Goal: Task Accomplishment & Management: Use online tool/utility

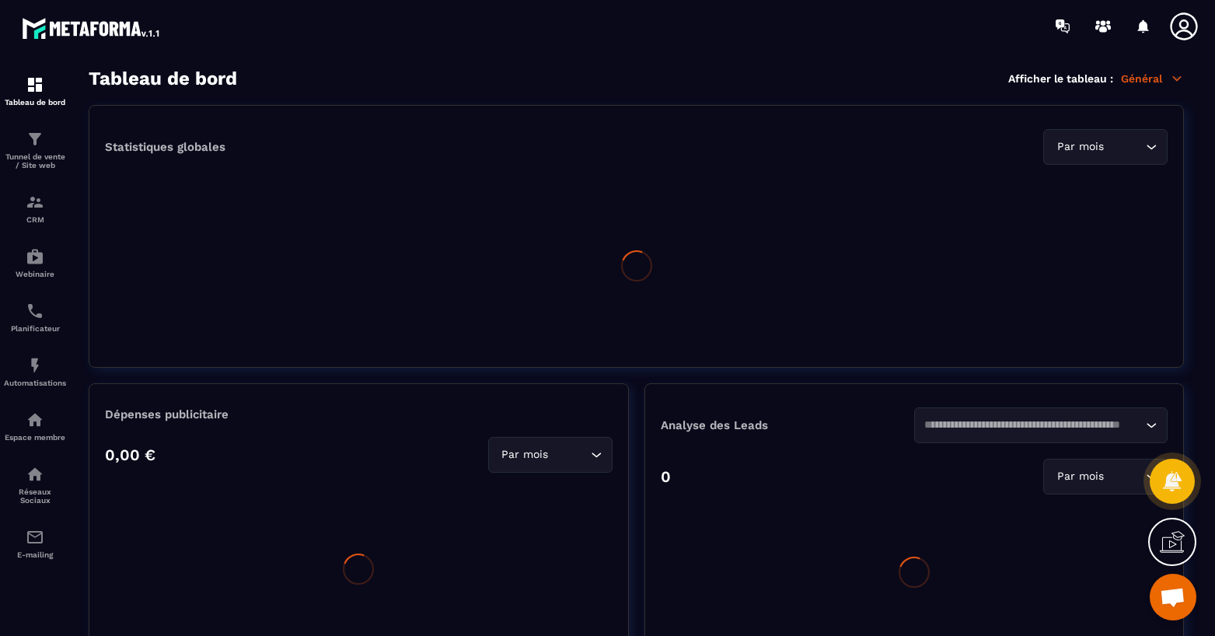
scroll to position [635, 0]
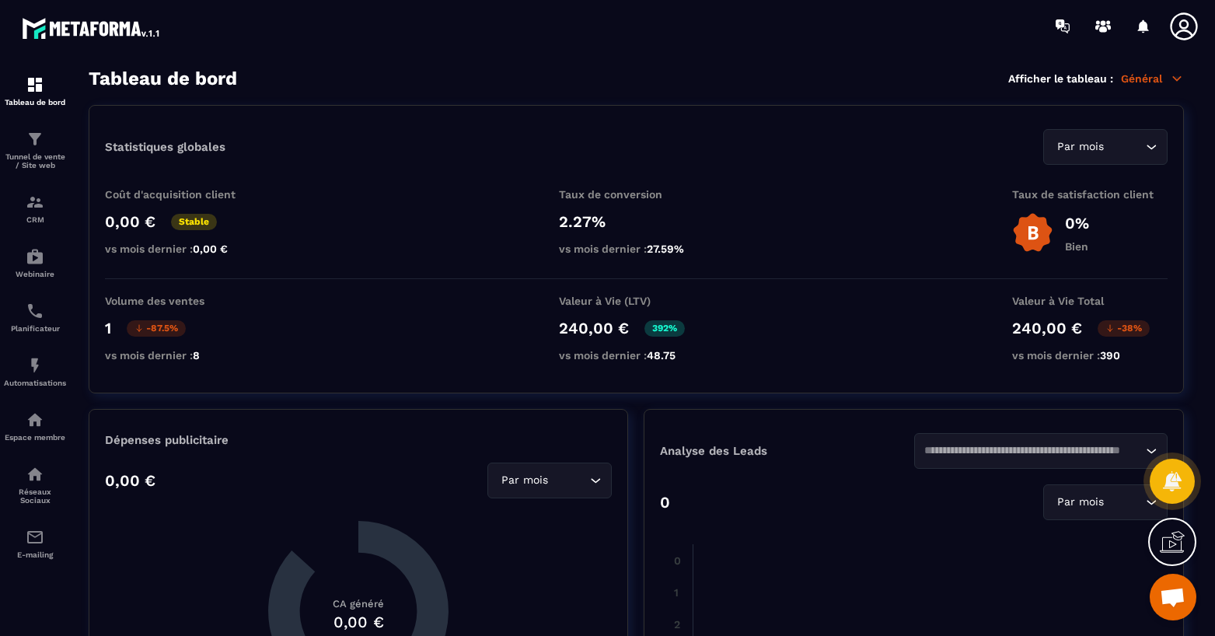
click at [1162, 603] on span "Ouvrir le chat" at bounding box center [1173, 599] width 26 height 22
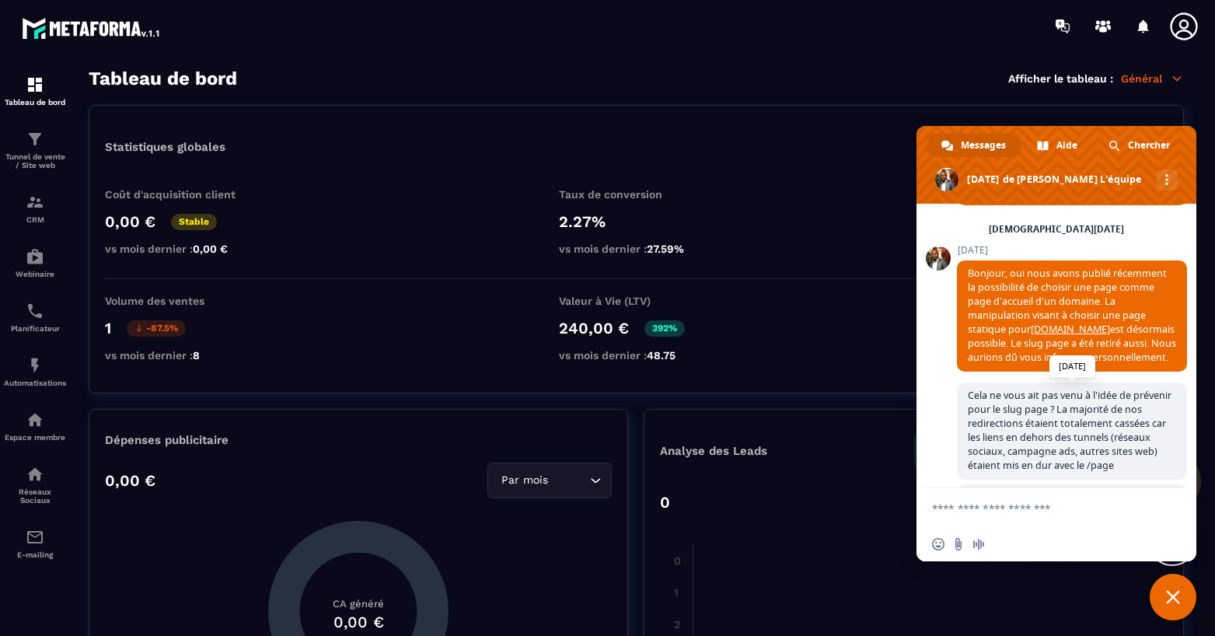
scroll to position [449, 0]
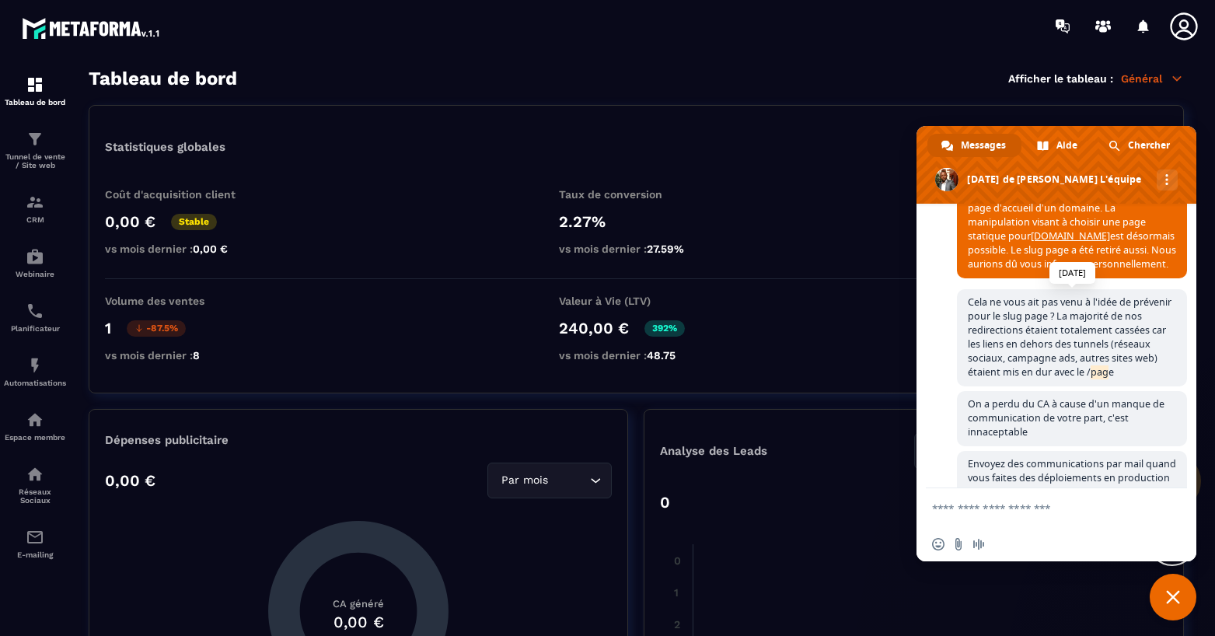
drag, startPoint x: 1139, startPoint y: 397, endPoint x: 1156, endPoint y: 397, distance: 17.1
click at [1156, 379] on span "Cela ne vous ait pas venu à l'idée de prévenir pour le slug page ? La majorité …" at bounding box center [1070, 336] width 204 height 83
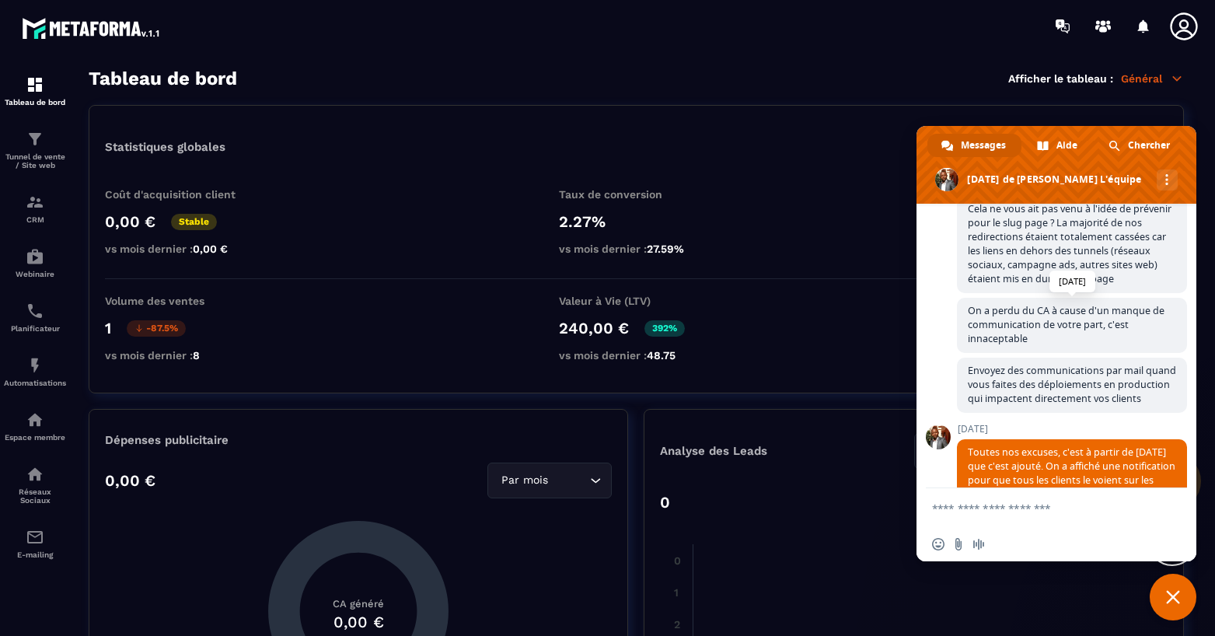
drag, startPoint x: 1059, startPoint y: 365, endPoint x: 1035, endPoint y: 366, distance: 24.1
click at [1038, 353] on span "On a perdu du CA à cause d'un manque de communication de votre part, c'est inna…" at bounding box center [1072, 325] width 230 height 55
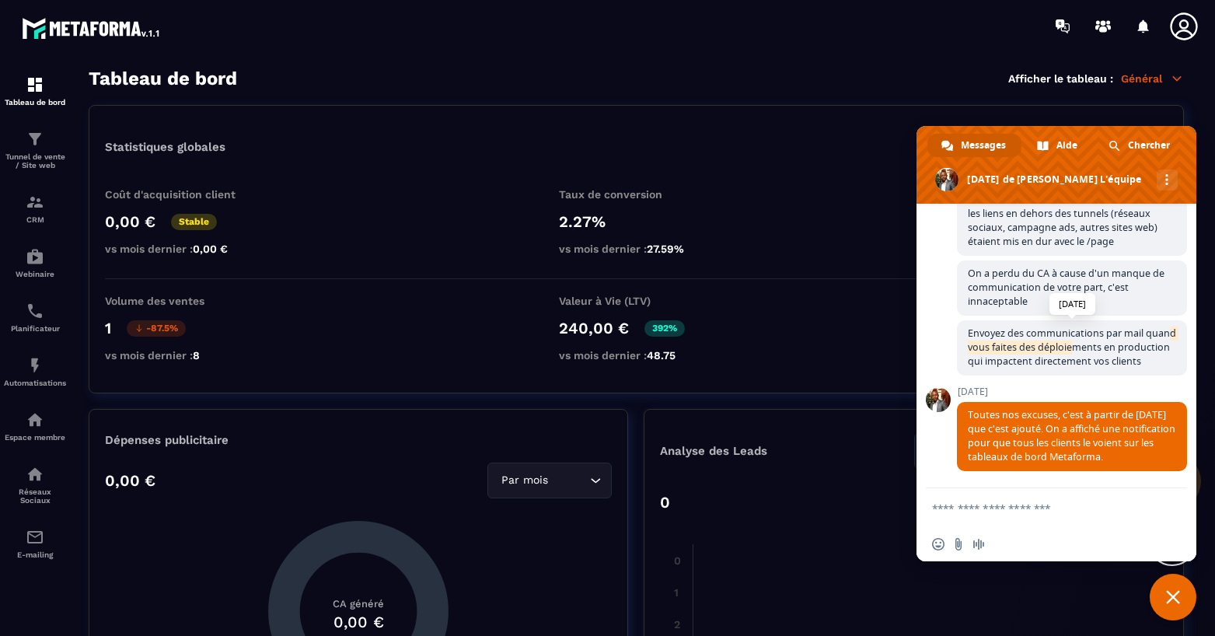
drag, startPoint x: 991, startPoint y: 316, endPoint x: 1105, endPoint y: 322, distance: 114.4
click at [1105, 326] on span "Envoyez des communications par mail quand vous faites des déploiements en produ…" at bounding box center [1072, 346] width 208 height 41
click at [1088, 328] on span "Envoyez des communications par mail quand vous faites des déploiements en produ…" at bounding box center [1072, 346] width 208 height 41
drag, startPoint x: 975, startPoint y: 401, endPoint x: 1077, endPoint y: 396, distance: 102.7
click at [1077, 408] on span "Toutes nos excuses, c'est à partir de [DATE] que c'est ajouté. On a affiché une…" at bounding box center [1072, 435] width 208 height 55
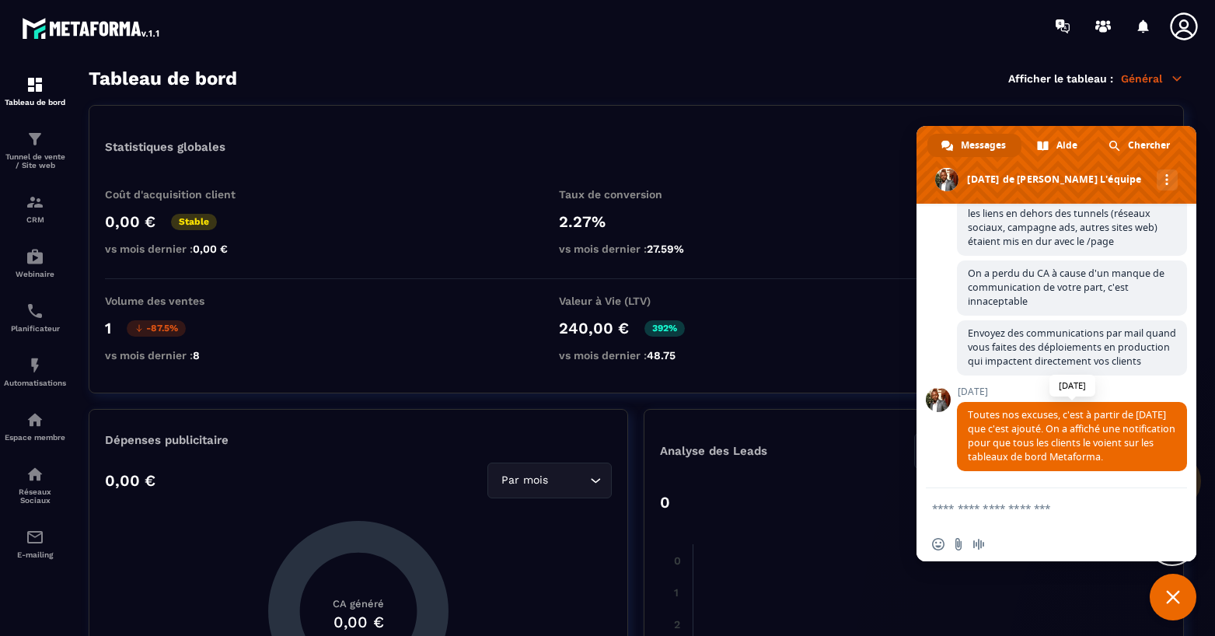
click at [1133, 408] on span "Toutes nos excuses, c'est à partir de [DATE] que c'est ajouté. On a affiché une…" at bounding box center [1072, 435] width 208 height 55
click at [59, 96] on div "Tableau de bord" at bounding box center [35, 90] width 62 height 31
click at [1157, 586] on span "Fermer le chat" at bounding box center [1173, 597] width 47 height 47
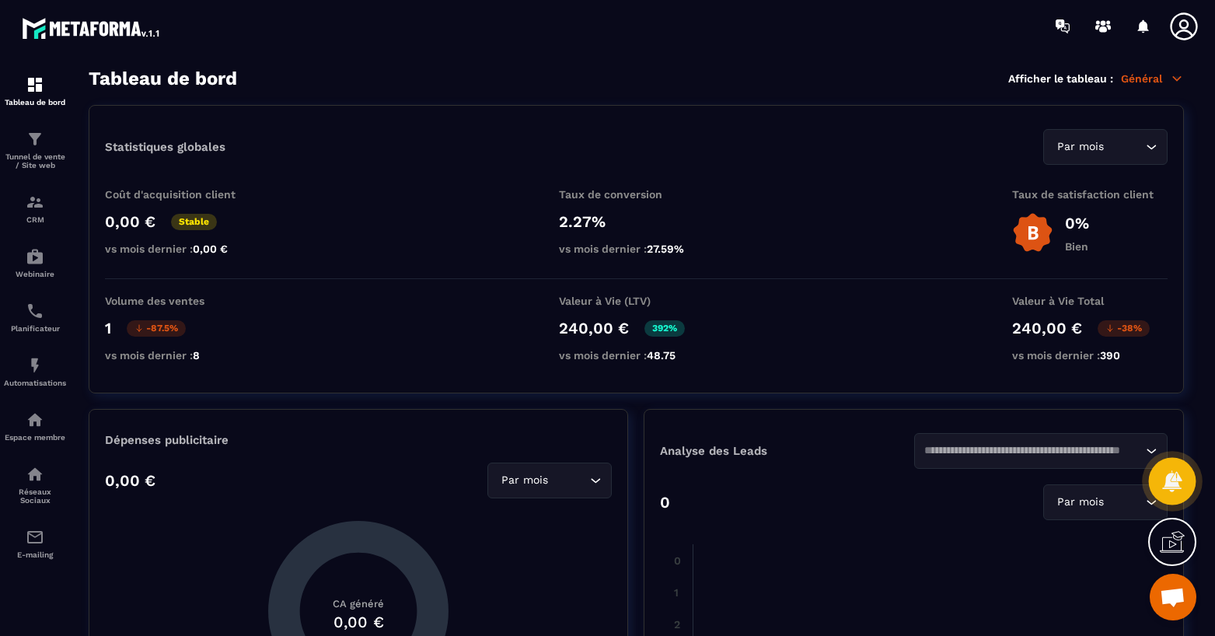
click at [1158, 478] on div at bounding box center [1172, 481] width 47 height 47
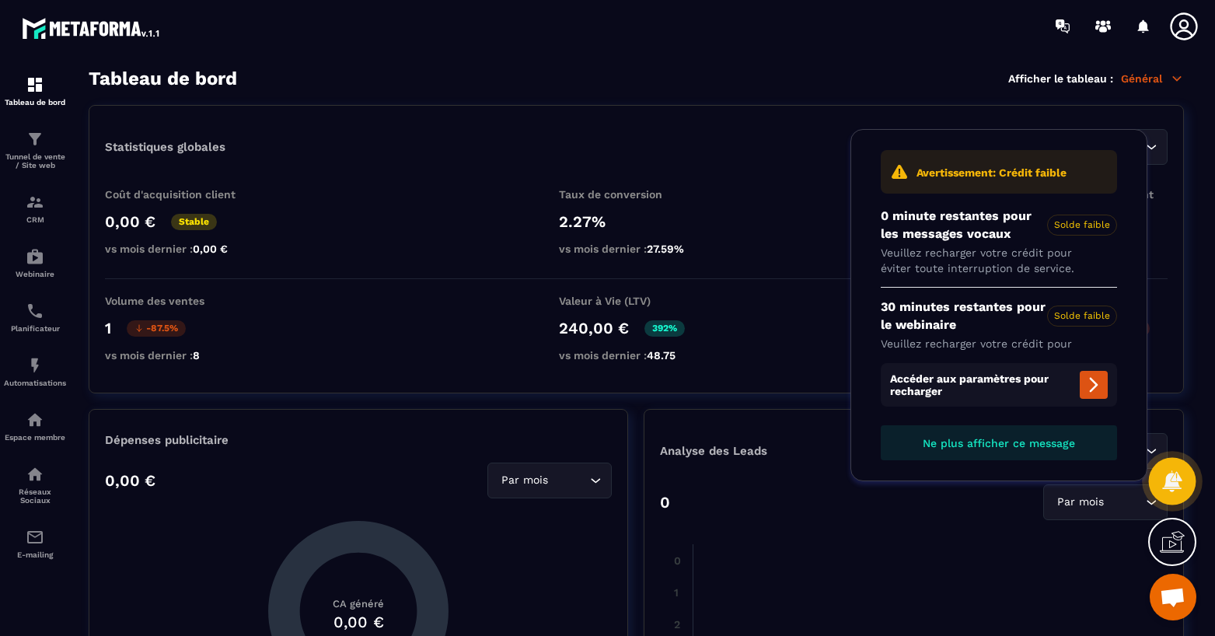
click at [1185, 494] on div at bounding box center [1172, 481] width 47 height 47
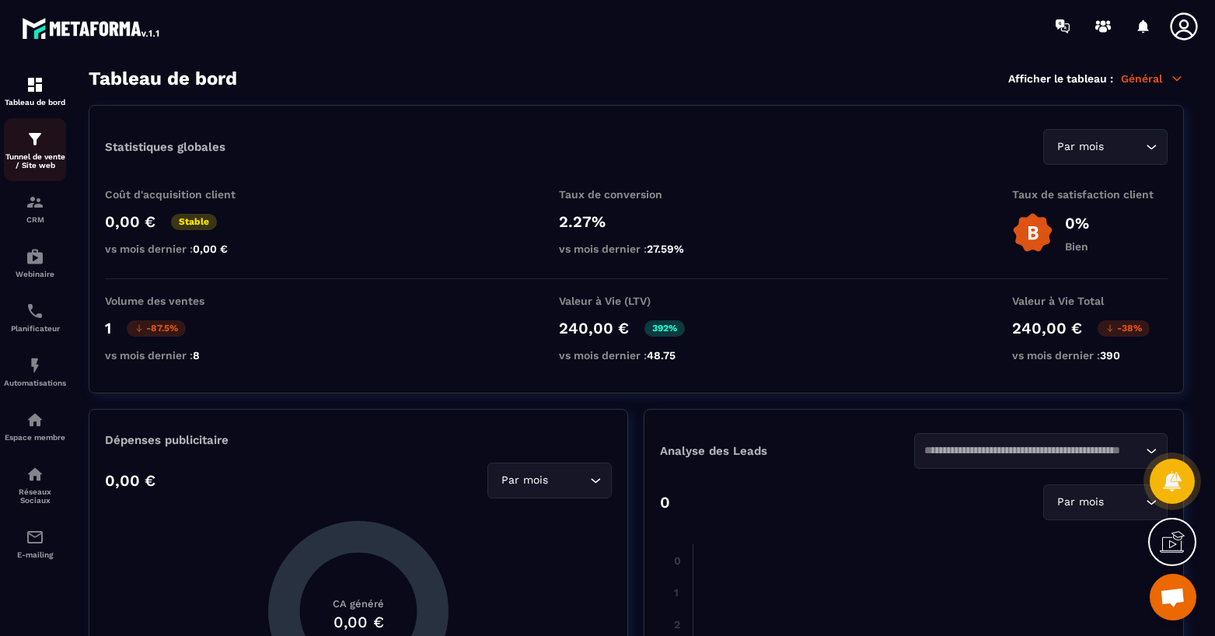
click at [61, 161] on p "Tunnel de vente / Site web" at bounding box center [35, 160] width 62 height 17
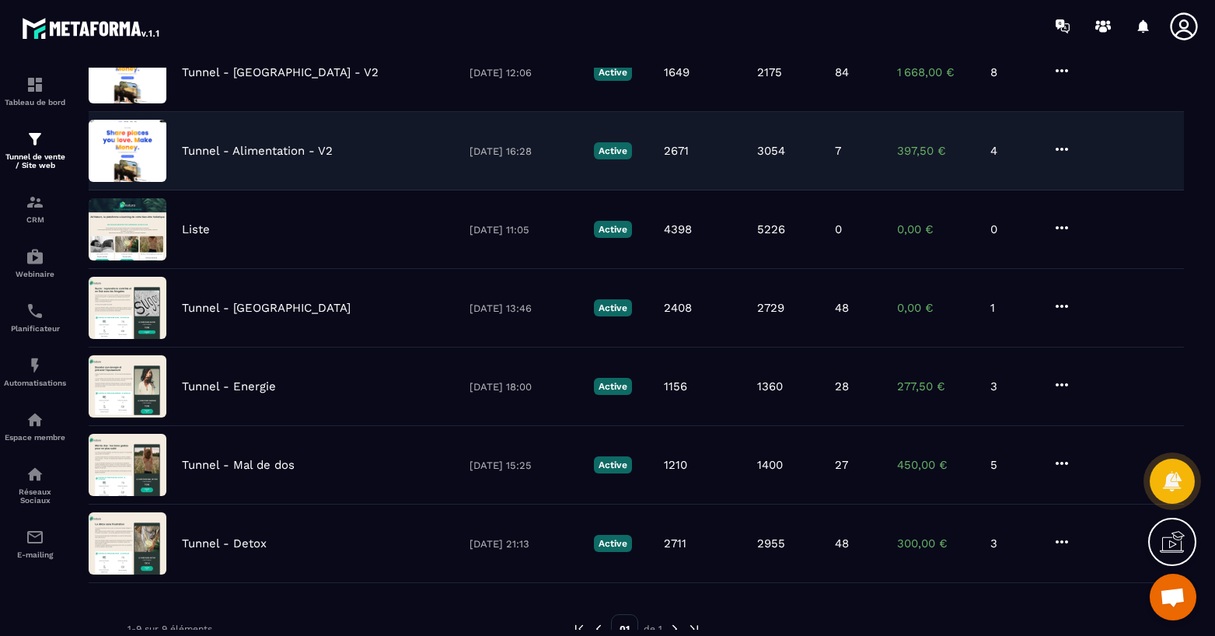
scroll to position [381, 0]
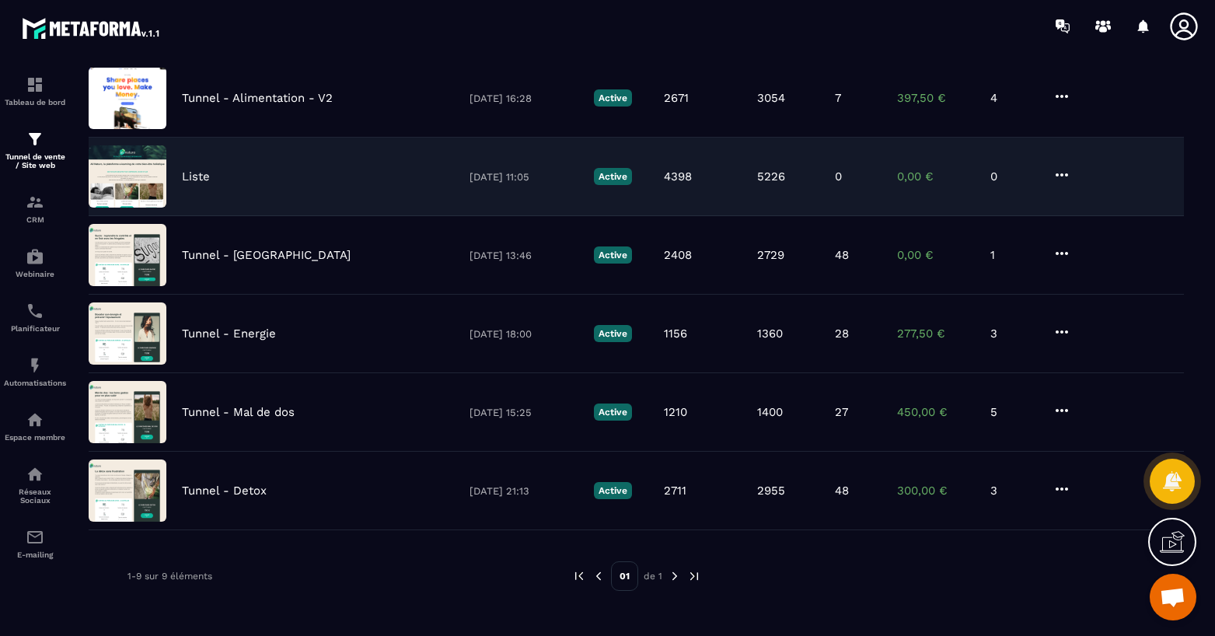
drag, startPoint x: 240, startPoint y: 223, endPoint x: 190, endPoint y: 169, distance: 73.7
click at [190, 169] on p "Liste" at bounding box center [196, 176] width 28 height 14
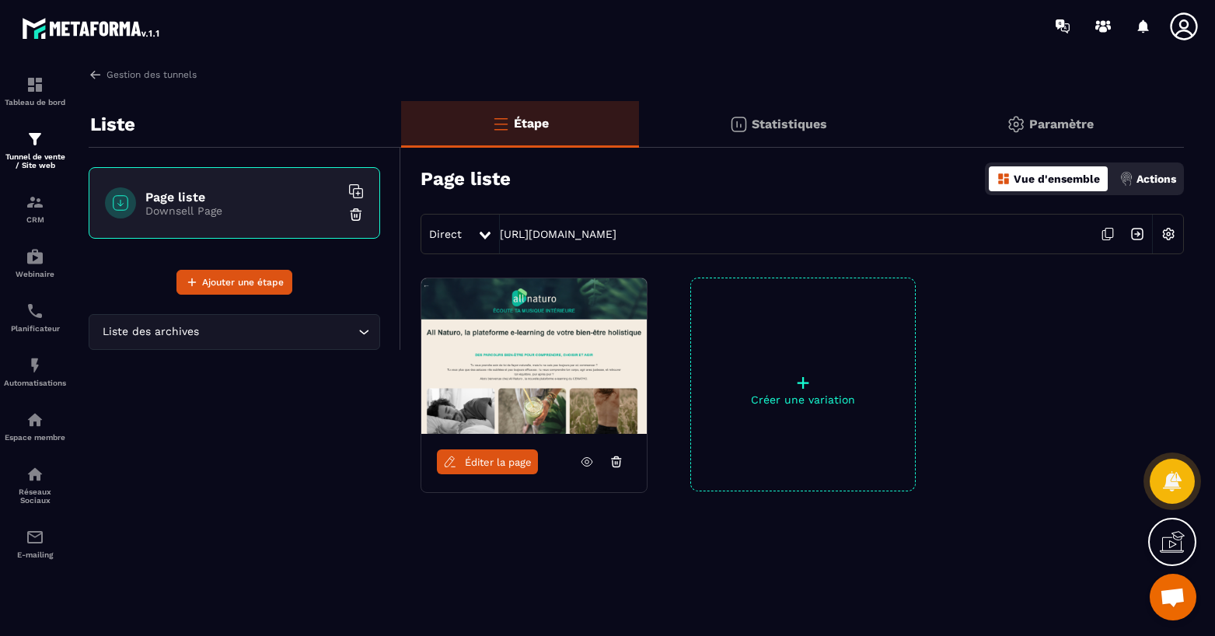
click at [1098, 121] on div "Paramètre" at bounding box center [1049, 124] width 267 height 47
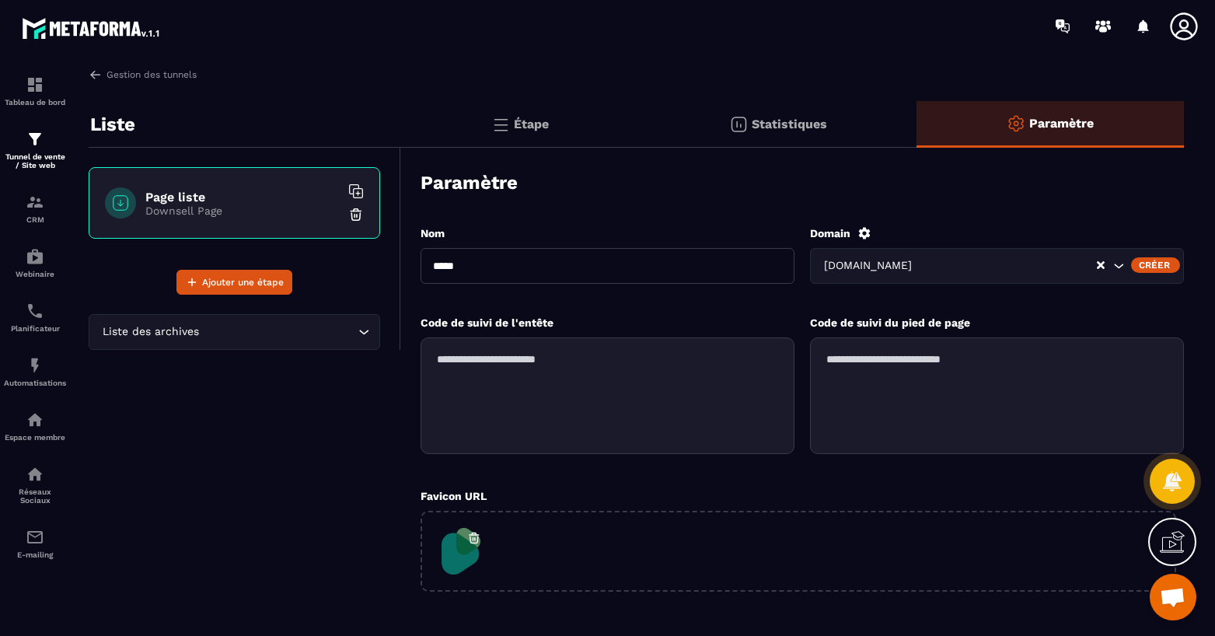
click at [788, 119] on p "Statistiques" at bounding box center [789, 124] width 75 height 15
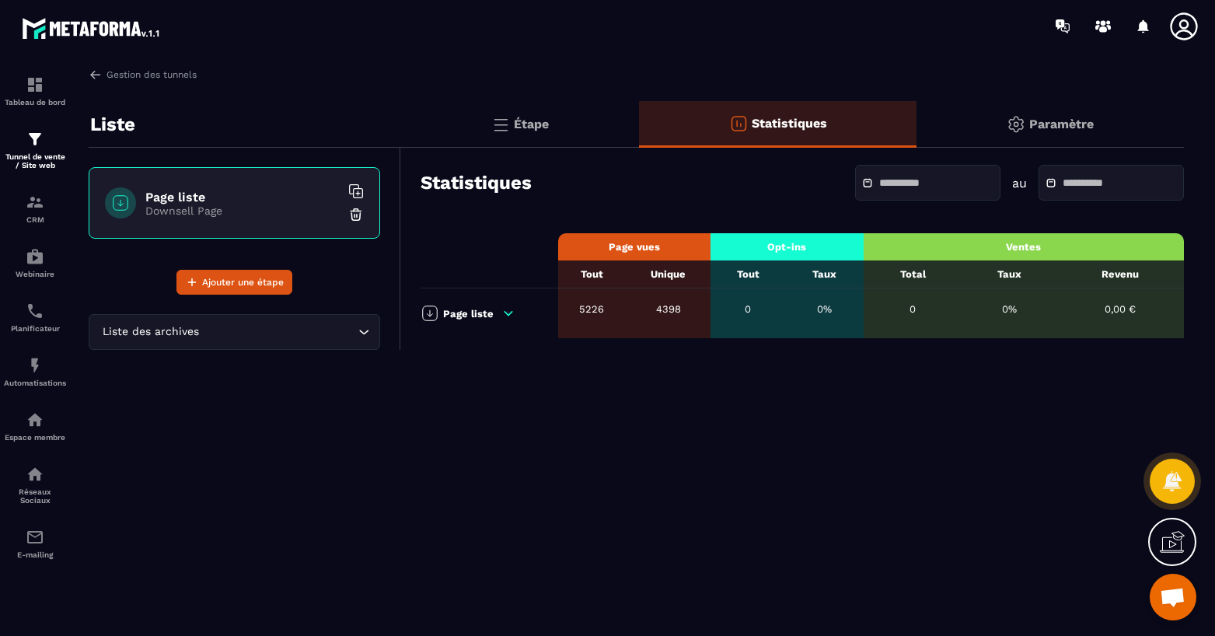
click at [639, 129] on div "Étape" at bounding box center [778, 124] width 278 height 47
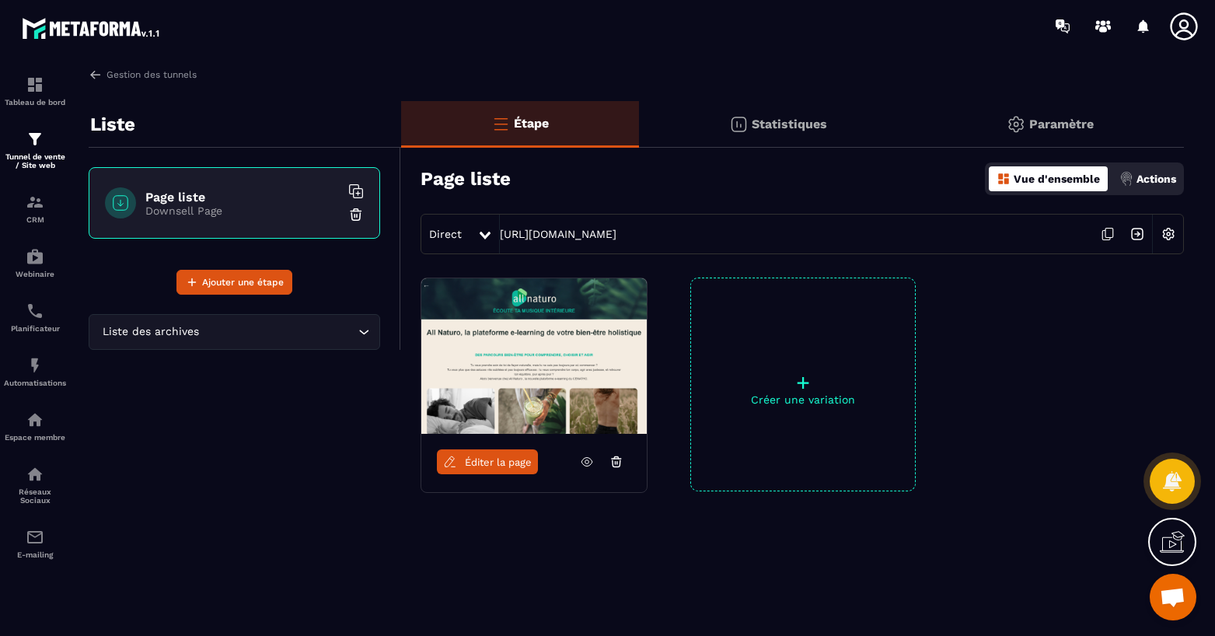
click at [1171, 236] on img at bounding box center [1169, 234] width 30 height 30
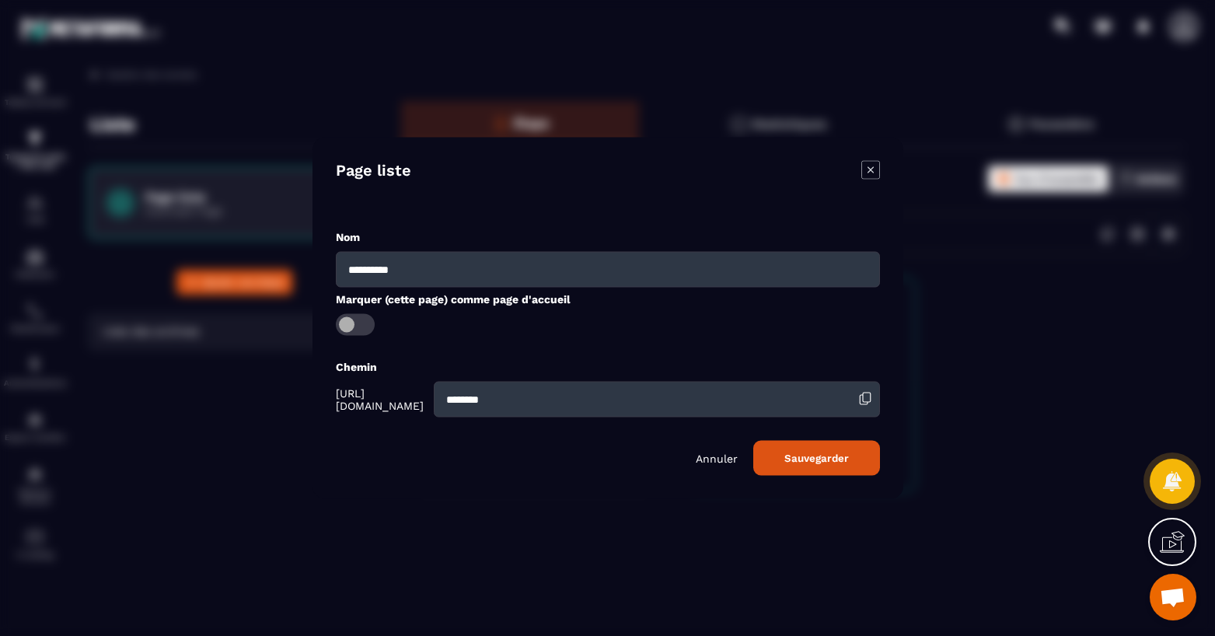
click at [874, 166] on icon "Modal window" at bounding box center [870, 170] width 19 height 19
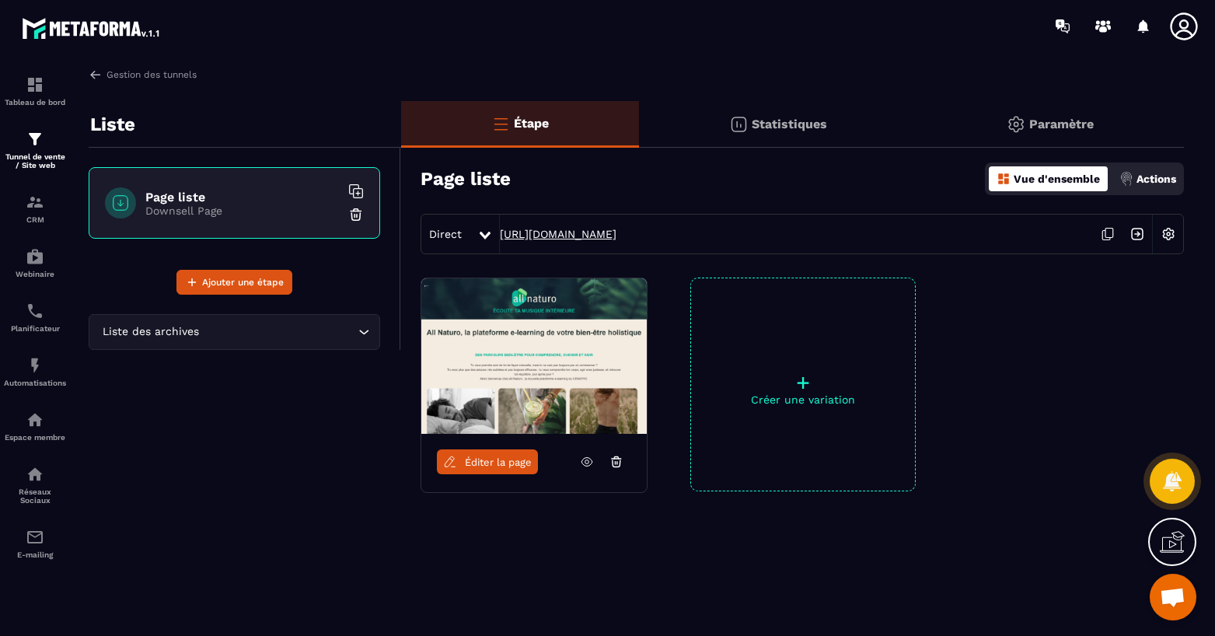
drag, startPoint x: 690, startPoint y: 236, endPoint x: 532, endPoint y: 233, distance: 158.6
click at [532, 233] on div "Direct [URL][DOMAIN_NAME]" at bounding box center [802, 234] width 763 height 40
click at [1011, 365] on div at bounding box center [1070, 385] width 225 height 214
click at [25, 152] on div "Tunnel de vente / Site web" at bounding box center [35, 150] width 62 height 40
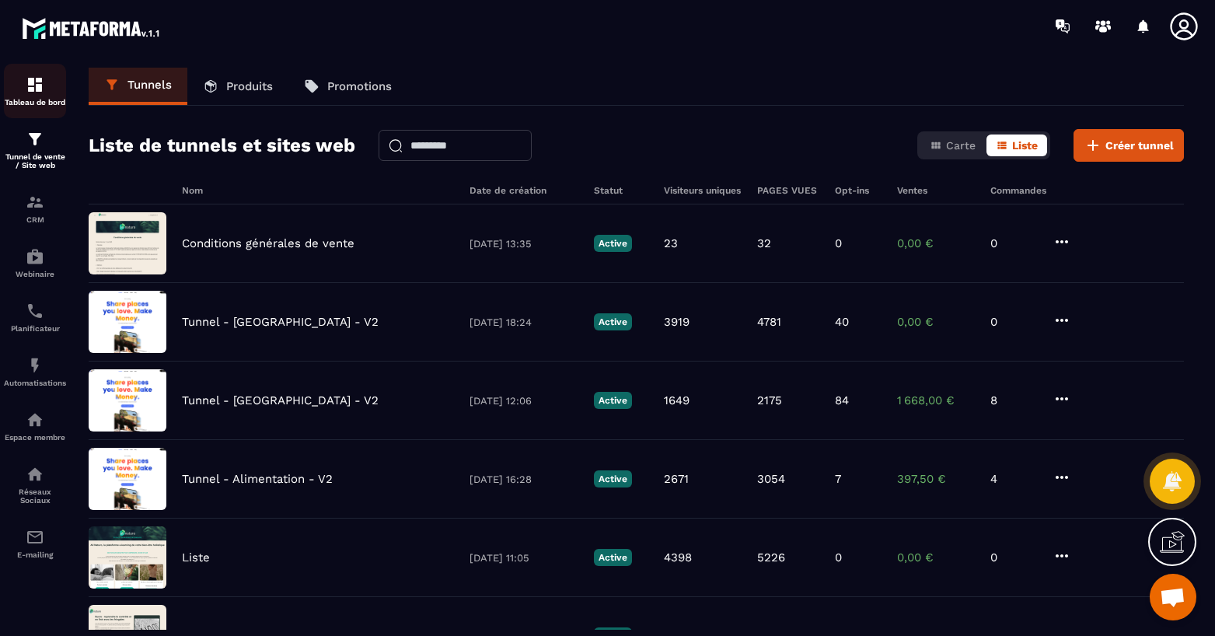
click at [46, 85] on div "Tableau de bord" at bounding box center [35, 90] width 62 height 31
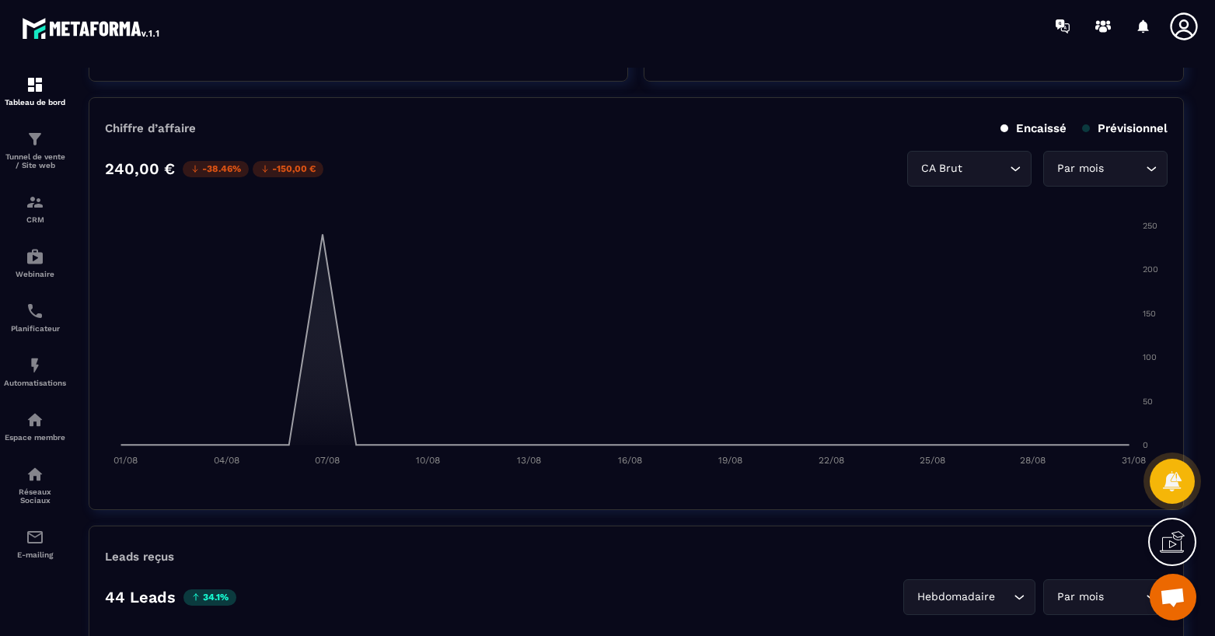
scroll to position [1011, 0]
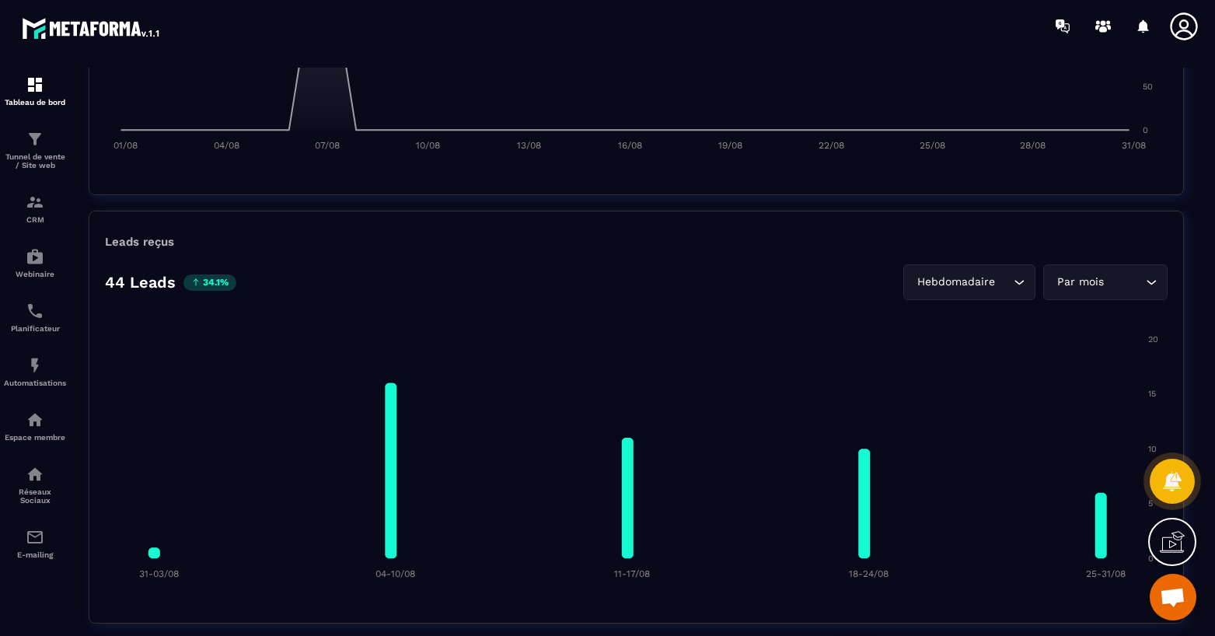
click at [982, 290] on div "Hebdomadaire" at bounding box center [961, 282] width 99 height 17
click at [968, 320] on p "Jours" at bounding box center [973, 315] width 92 height 16
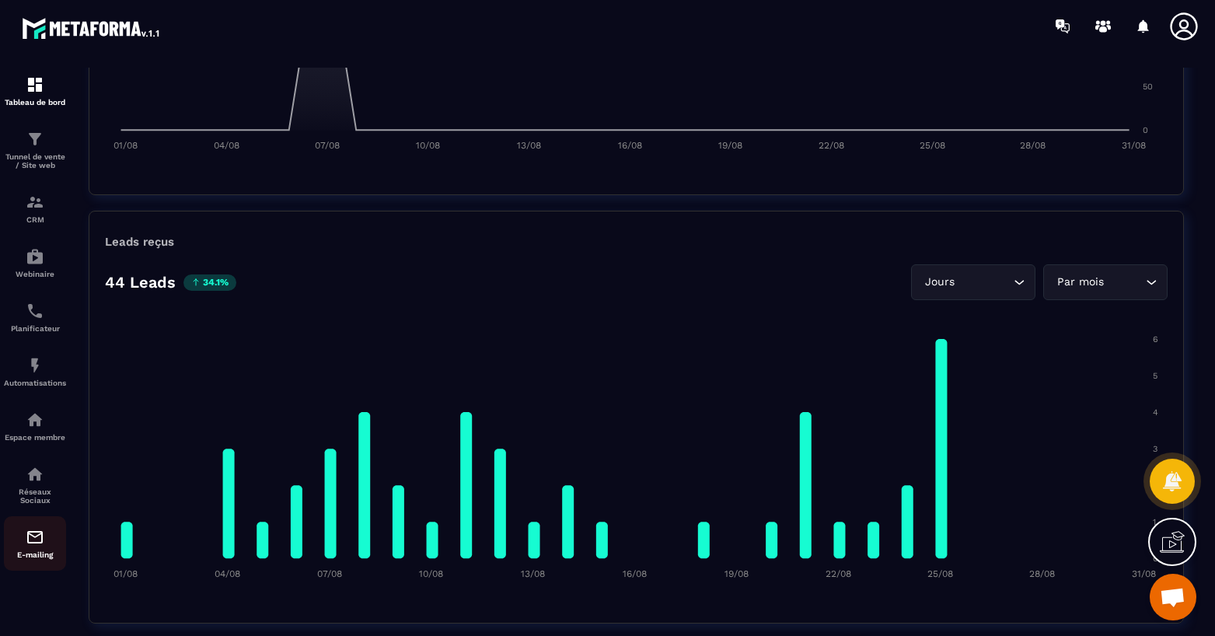
click at [45, 543] on div "E-mailing" at bounding box center [35, 543] width 62 height 31
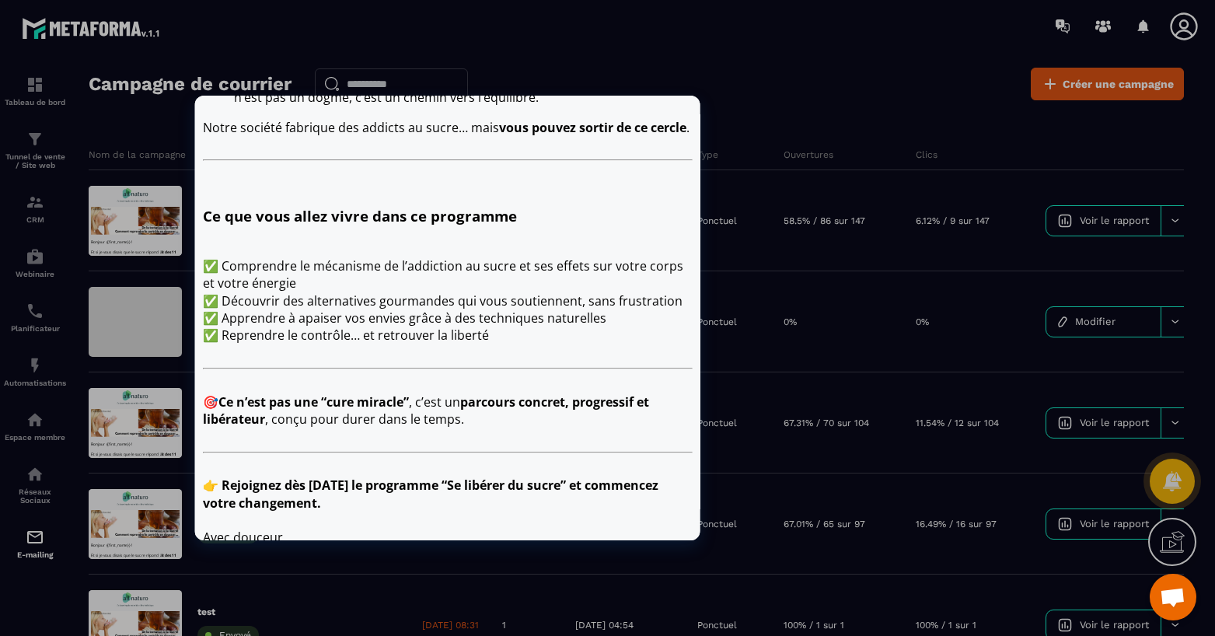
scroll to position [1079, 0]
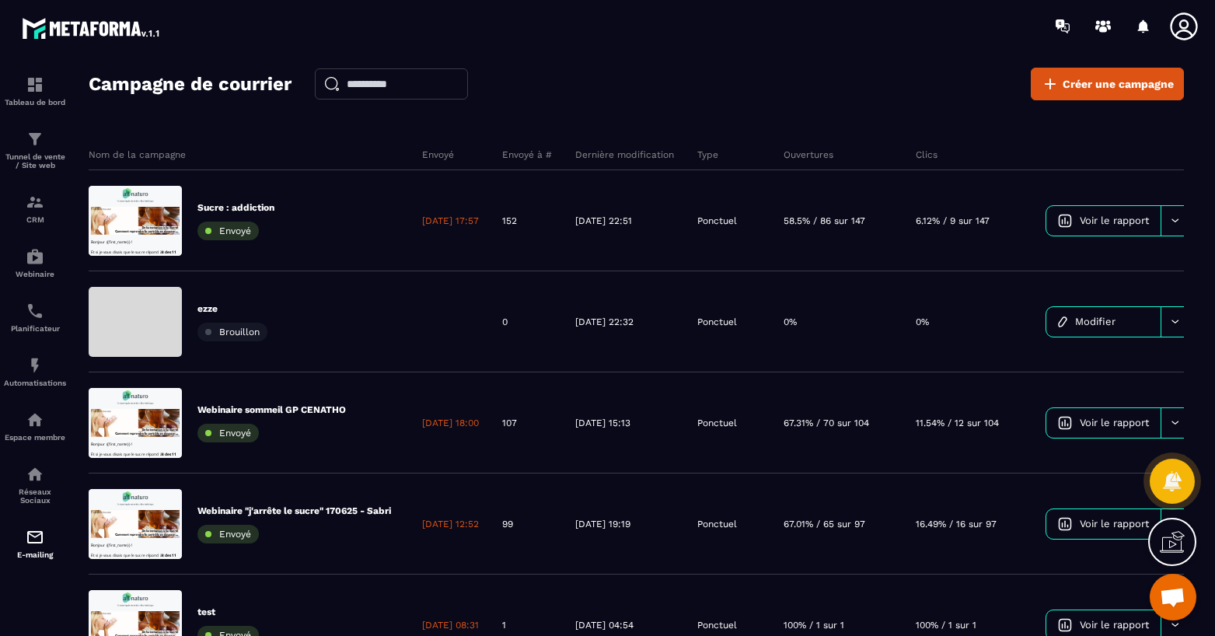
click at [853, 115] on div "Campagne de courrier Créer une campagne Nom de la campagne Envoyé Envoyé à # De…" at bounding box center [636, 358] width 1095 height 581
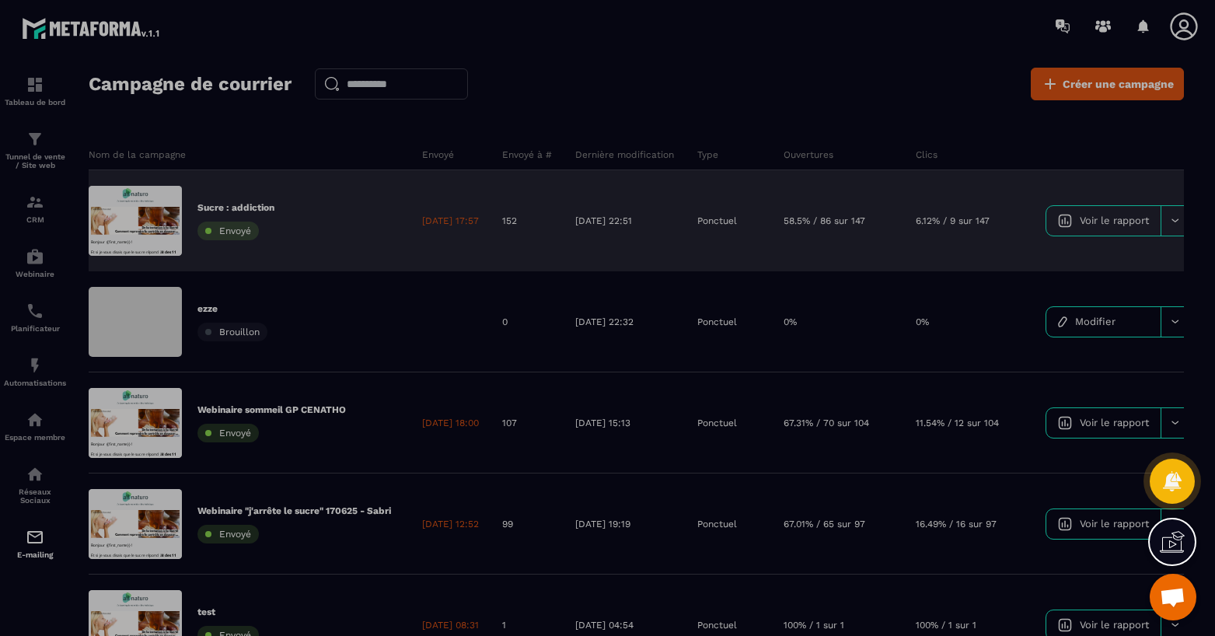
scroll to position [0, 0]
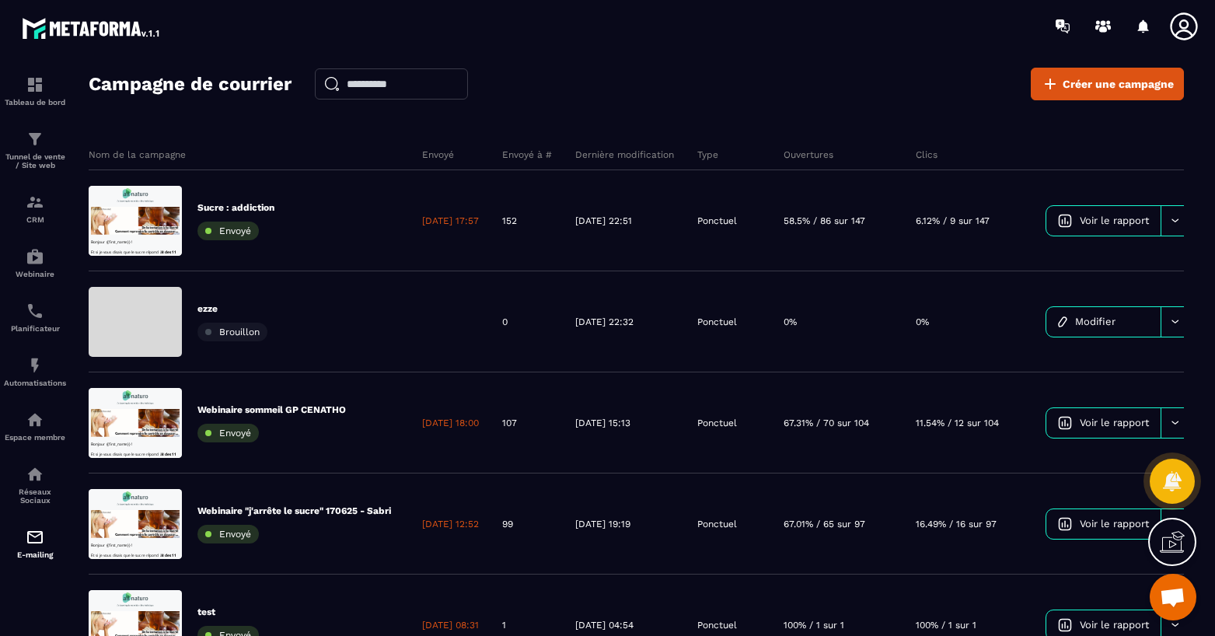
click at [755, 58] on section "Tableau de bord Tunnel de vente / Site web CRM Webinaire Planificateur Automati…" at bounding box center [607, 366] width 1215 height 628
click at [37, 146] on img at bounding box center [35, 139] width 19 height 19
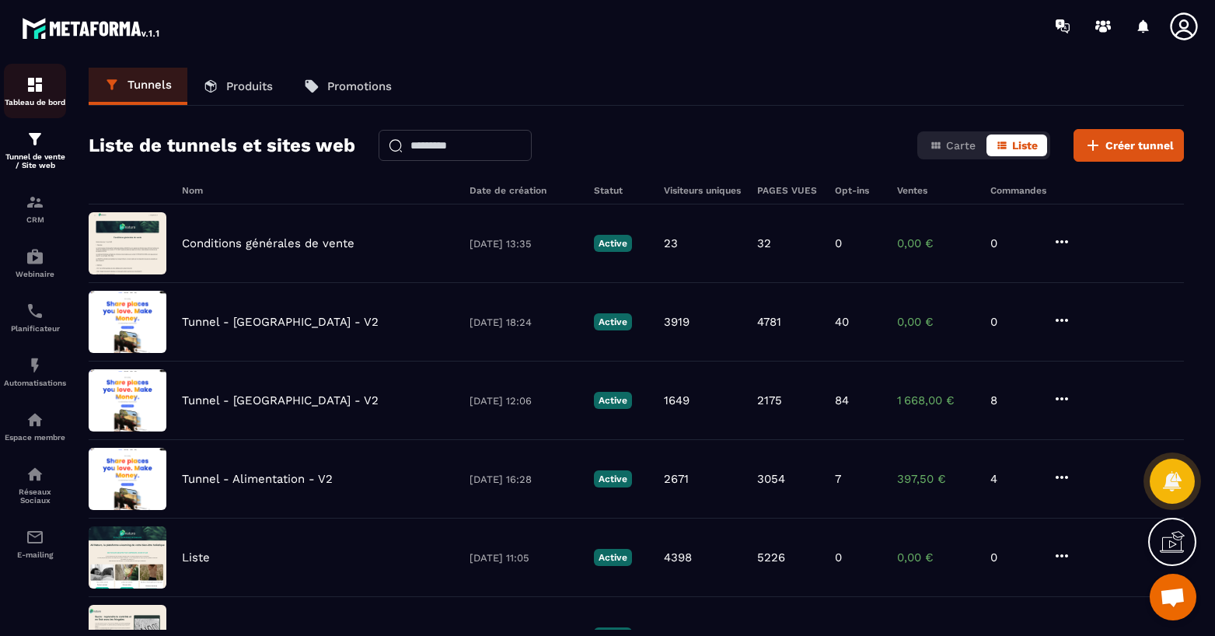
click at [41, 106] on p "Tableau de bord" at bounding box center [35, 102] width 62 height 9
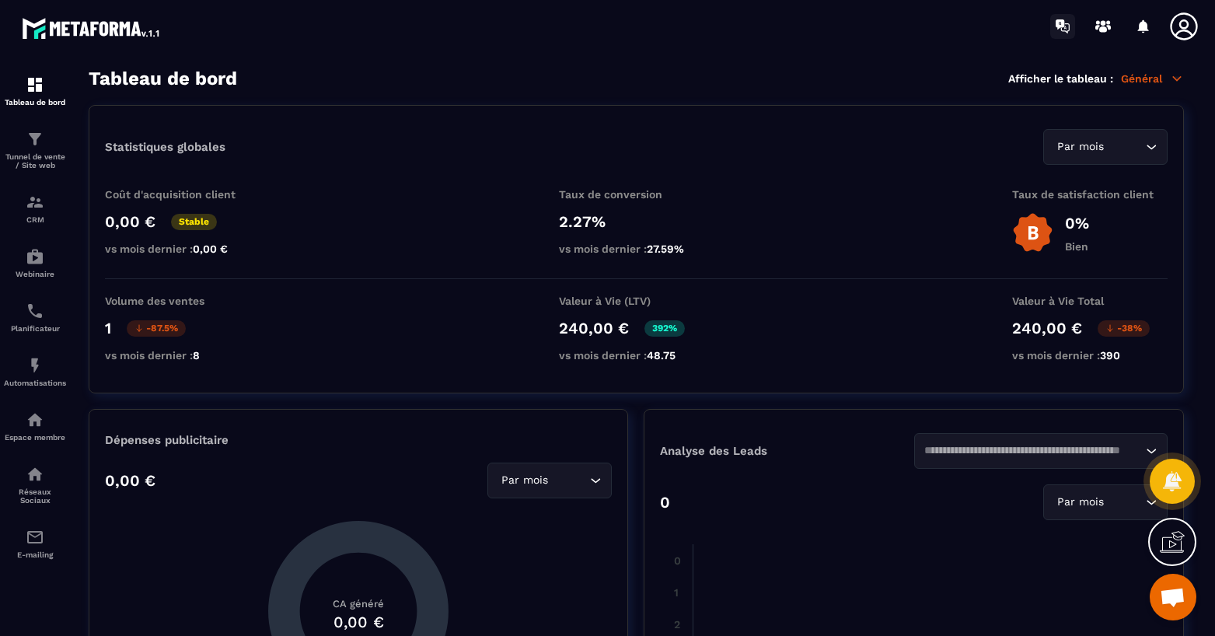
click at [1059, 23] on icon at bounding box center [1060, 24] width 9 height 10
click at [47, 155] on p "Tunnel de vente / Site web" at bounding box center [35, 160] width 62 height 17
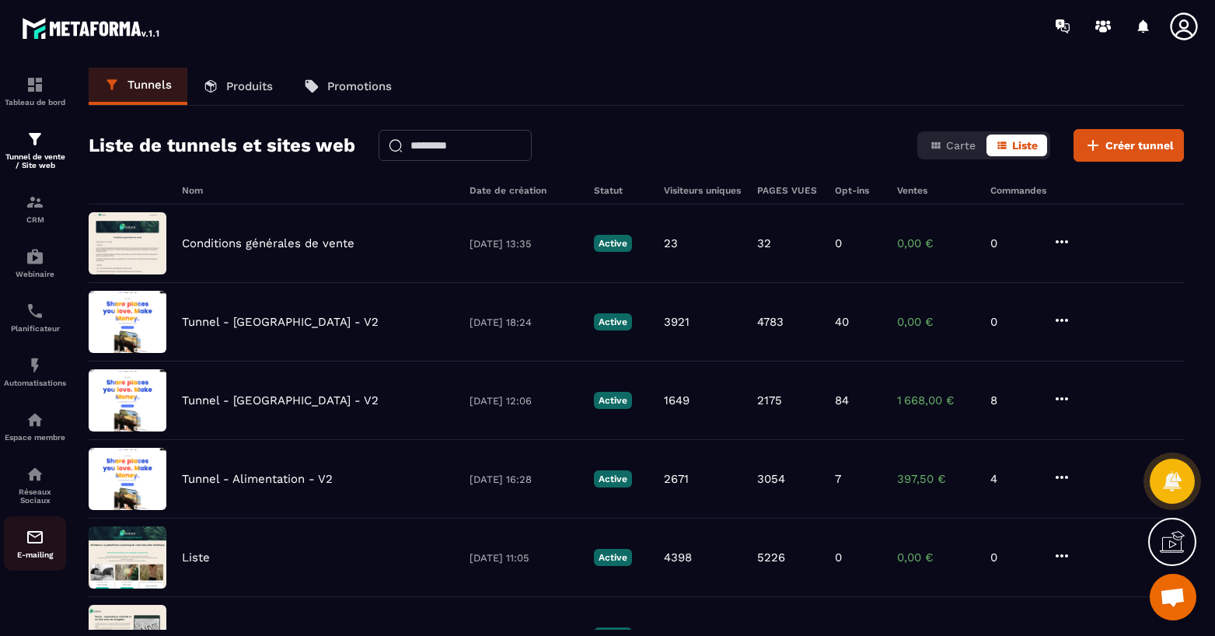
click at [46, 544] on div "E-mailing" at bounding box center [35, 543] width 62 height 31
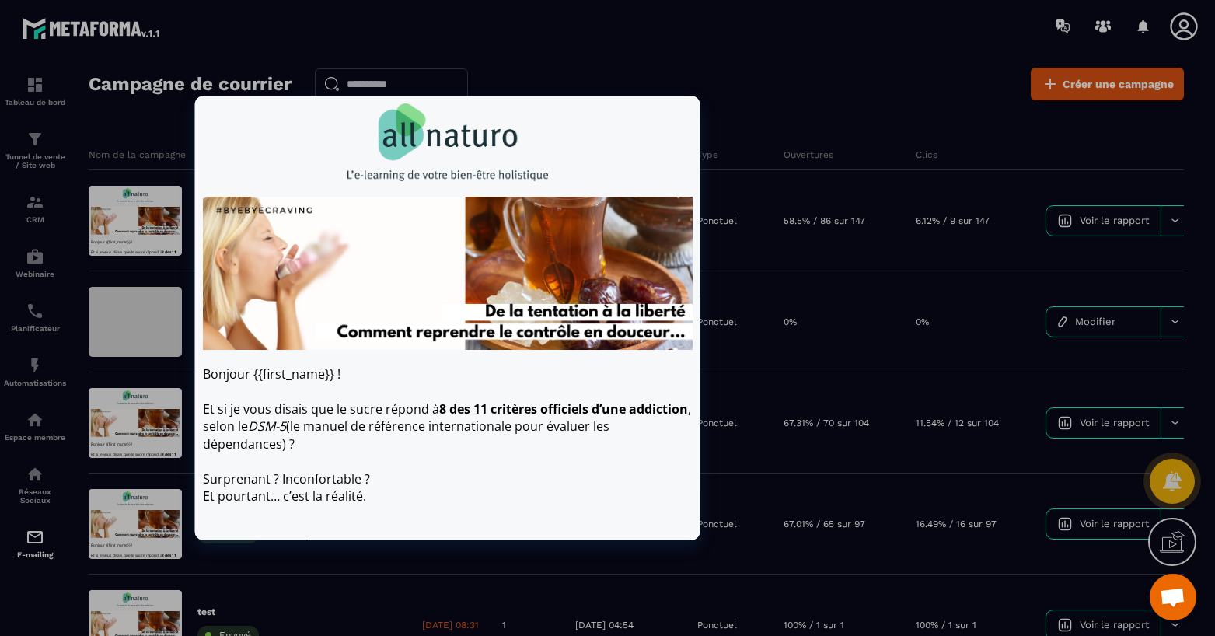
drag, startPoint x: 129, startPoint y: 204, endPoint x: 153, endPoint y: 123, distance: 84.4
click at [153, 123] on div "Campagne de courrier Créer une campagne Nom de la campagne Envoyé Envoyé à # De…" at bounding box center [636, 358] width 1095 height 581
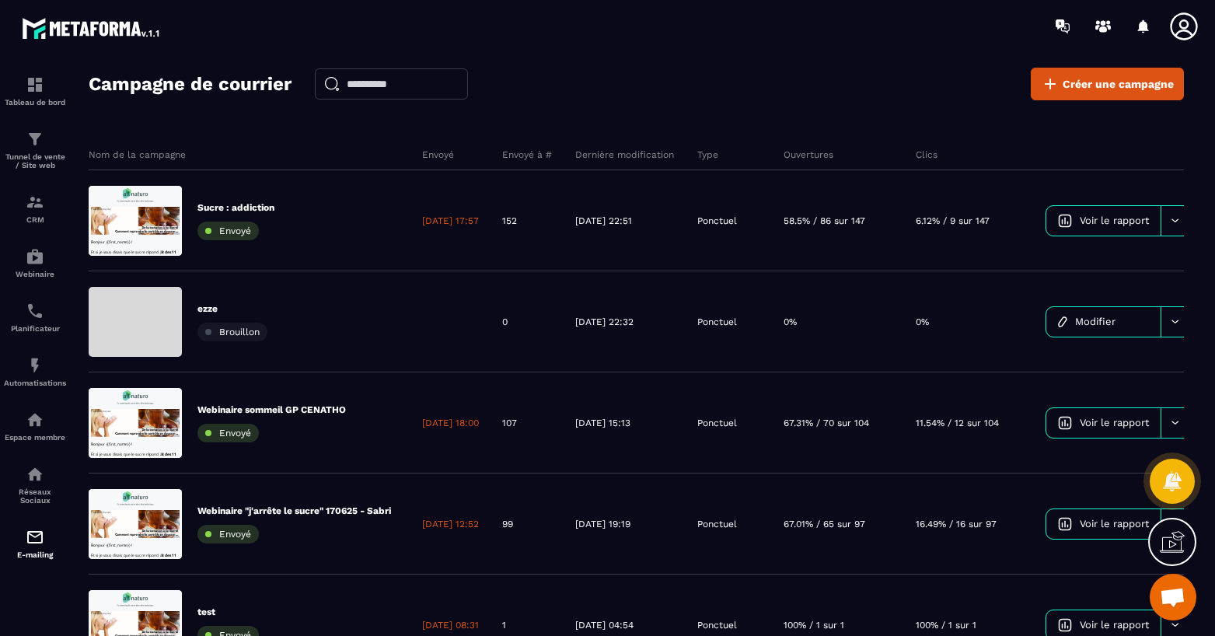
click at [155, 123] on div "Campagne de courrier Créer une campagne Nom de la campagne Envoyé Envoyé à # De…" at bounding box center [636, 358] width 1095 height 581
drag, startPoint x: 988, startPoint y: 211, endPoint x: 998, endPoint y: 127, distance: 84.6
click at [998, 127] on div "Nom de la campagne Envoyé Envoyé à # Dernière modification Type Ouvertures Clic…" at bounding box center [669, 450] width 1160 height 653
drag, startPoint x: 84, startPoint y: 156, endPoint x: 798, endPoint y: 142, distance: 714.5
click at [798, 142] on div "Campagne de courrier Créer une campagne Nom de la campagne Envoyé Envoyé à # De…" at bounding box center [636, 366] width 1126 height 597
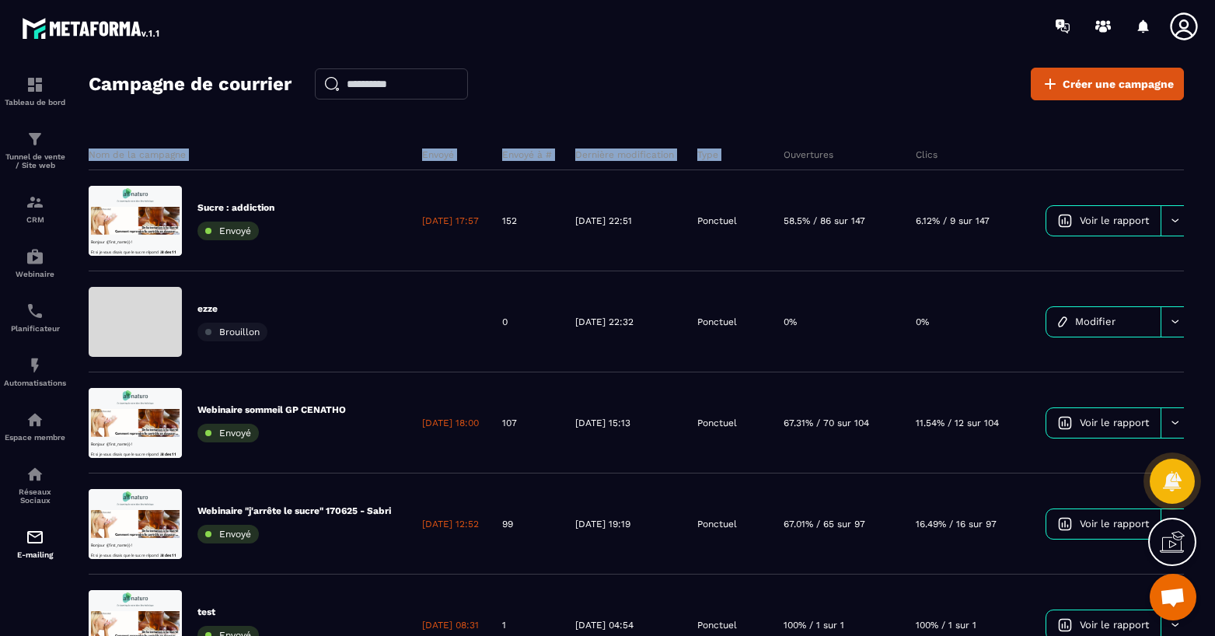
click at [772, 147] on div "Type" at bounding box center [729, 154] width 86 height 31
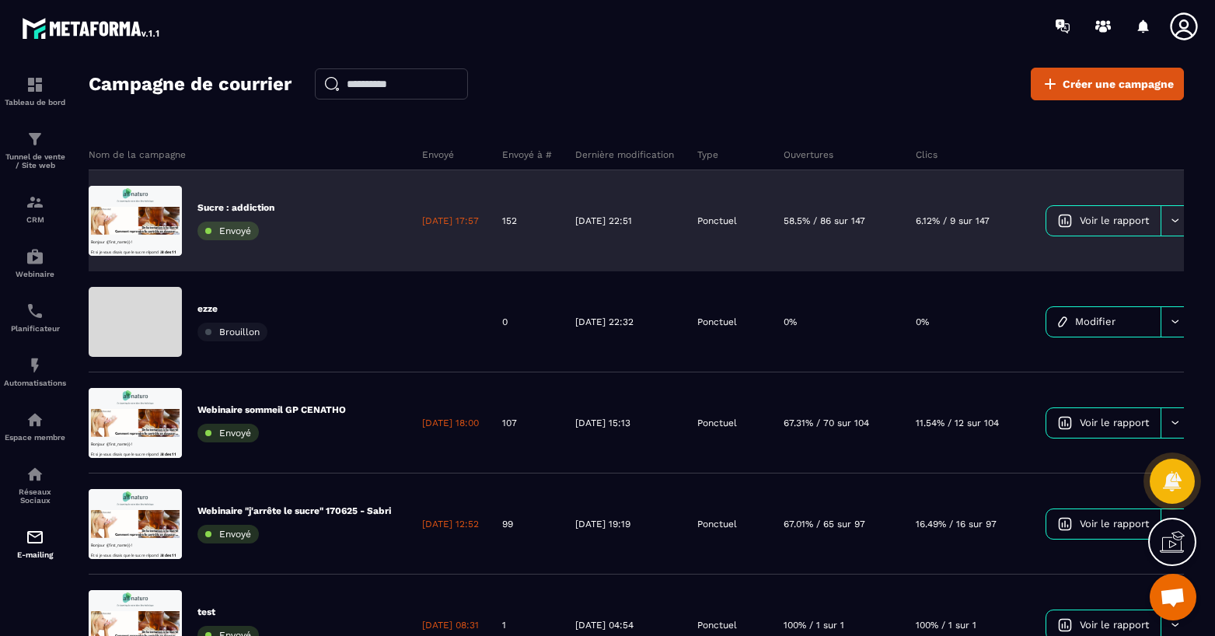
drag, startPoint x: 231, startPoint y: 187, endPoint x: 204, endPoint y: 243, distance: 62.2
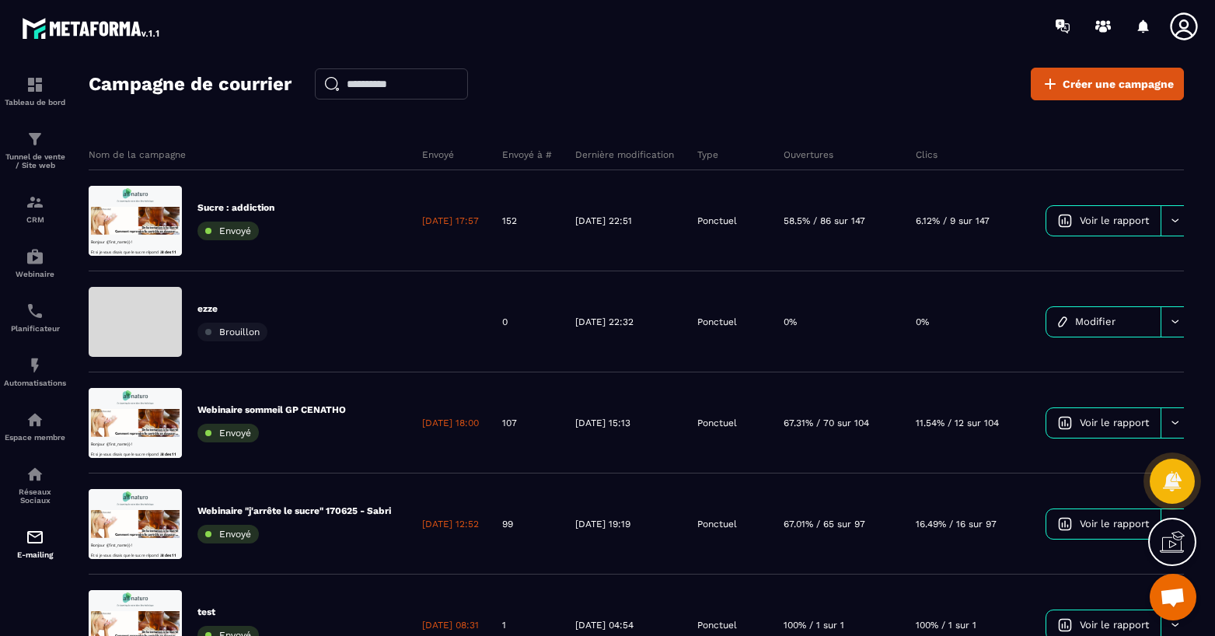
drag, startPoint x: 204, startPoint y: 243, endPoint x: 604, endPoint y: 46, distance: 446.0
click at [604, 40] on div at bounding box center [699, 26] width 1032 height 52
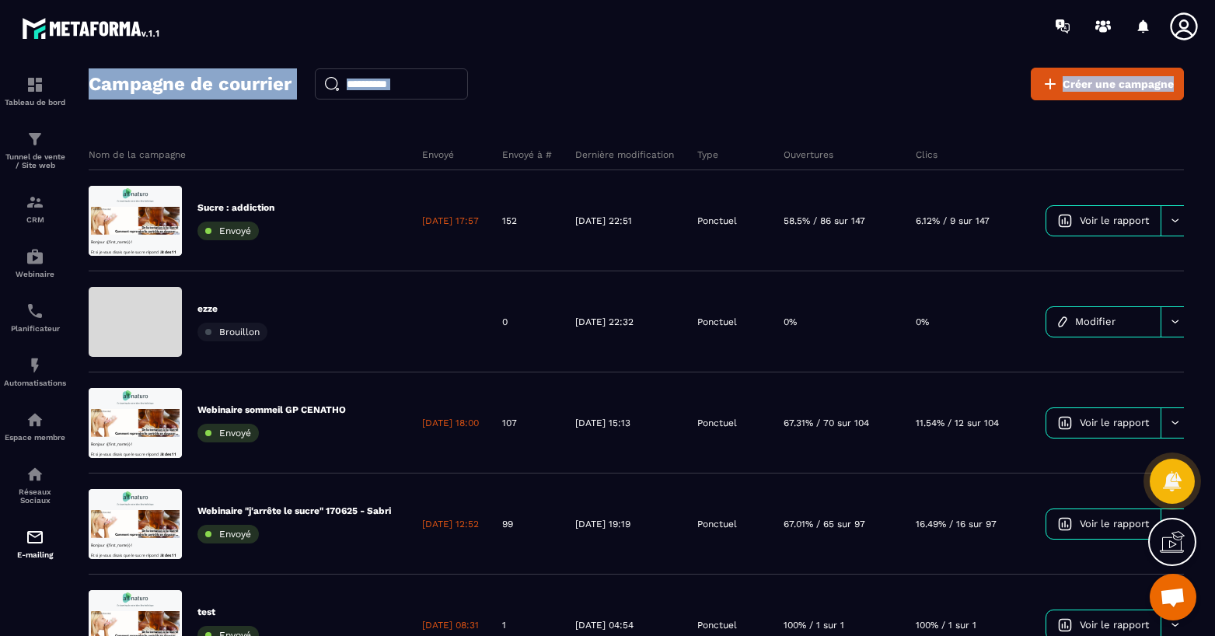
drag, startPoint x: 93, startPoint y: 81, endPoint x: 677, endPoint y: 119, distance: 585.0
click at [672, 119] on div "Campagne de courrier Créer une campagne Nom de la campagne Envoyé Envoyé à # De…" at bounding box center [636, 358] width 1095 height 581
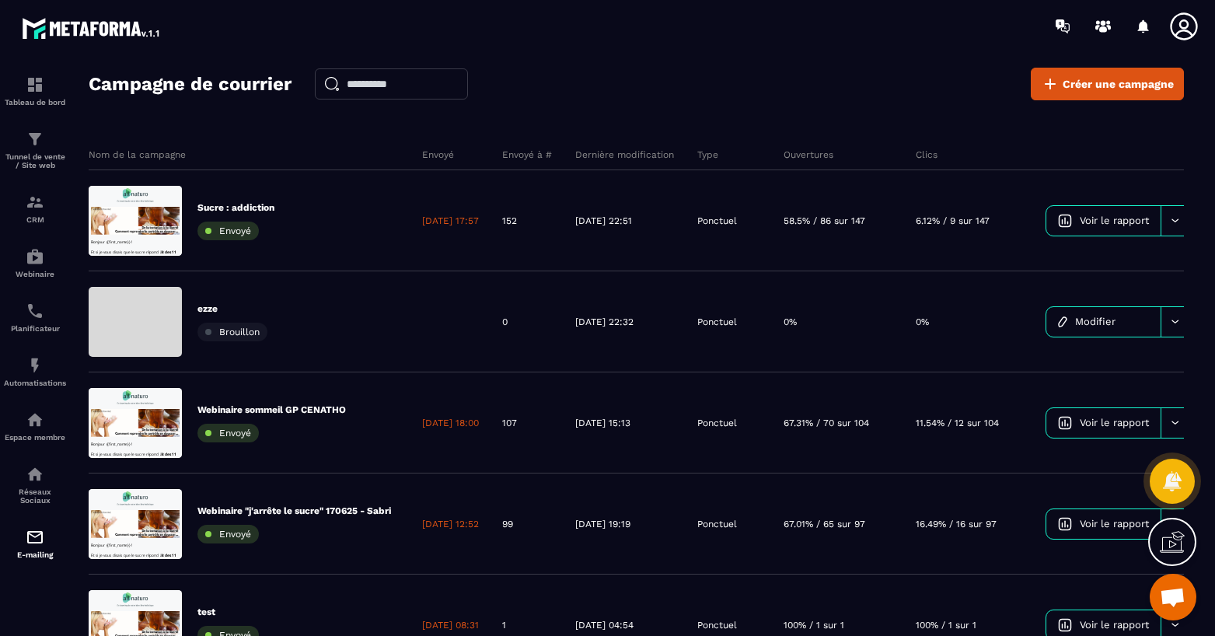
click at [706, 113] on div "Campagne de courrier Créer une campagne Nom de la campagne Envoyé Envoyé à # De…" at bounding box center [636, 358] width 1095 height 581
